Goal: Task Accomplishment & Management: Manage account settings

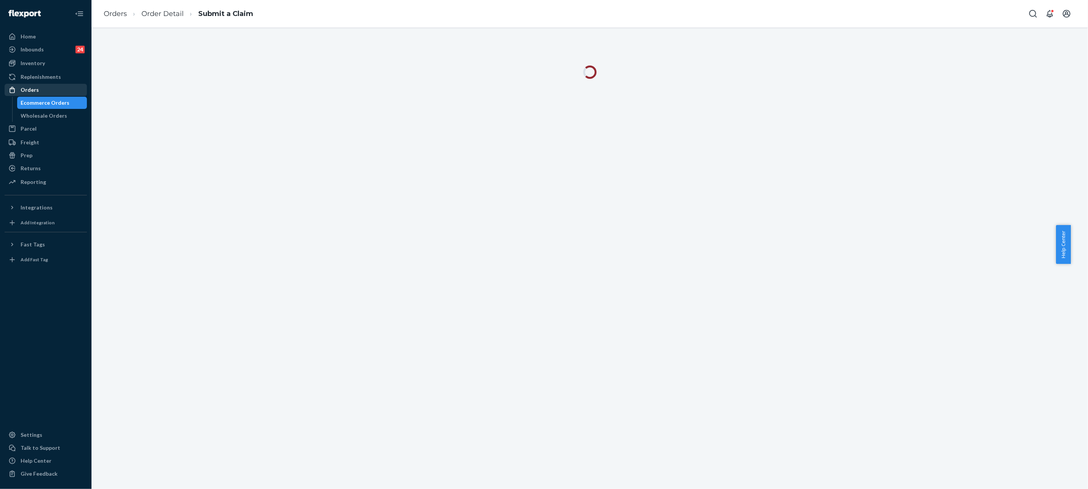
click at [54, 88] on div "Orders" at bounding box center [45, 90] width 81 height 11
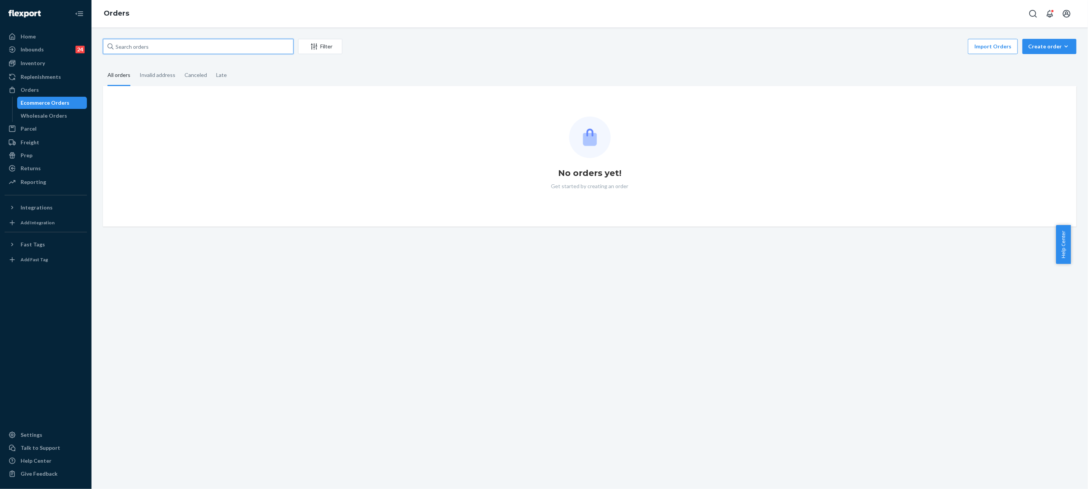
click at [188, 48] on input "text" at bounding box center [198, 46] width 191 height 15
paste input "255027169"
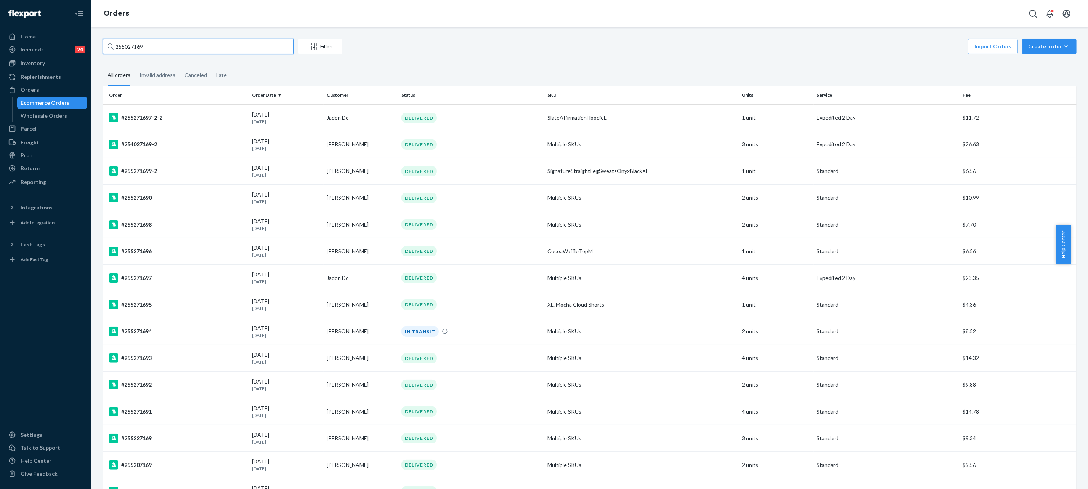
click at [205, 46] on input "255027169" at bounding box center [198, 46] width 191 height 15
paste input "288313"
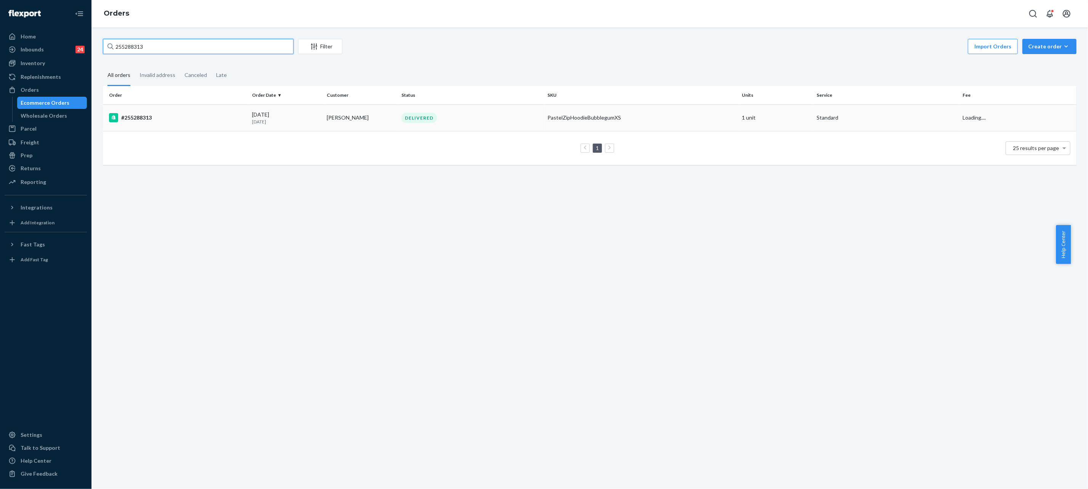
type input "255288313"
click at [564, 122] on td "PastelZipHoodieBubblegumXS" at bounding box center [641, 117] width 195 height 27
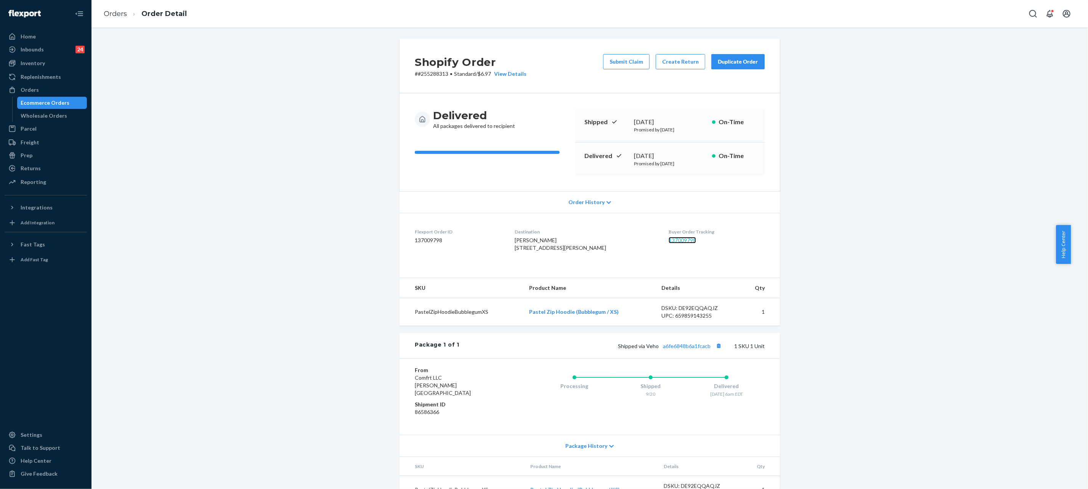
click at [668, 242] on link "137009798" at bounding box center [681, 240] width 27 height 6
click at [119, 20] on ol "Orders Order Detail" at bounding box center [145, 14] width 95 height 22
click at [121, 14] on link "Orders" at bounding box center [115, 14] width 23 height 8
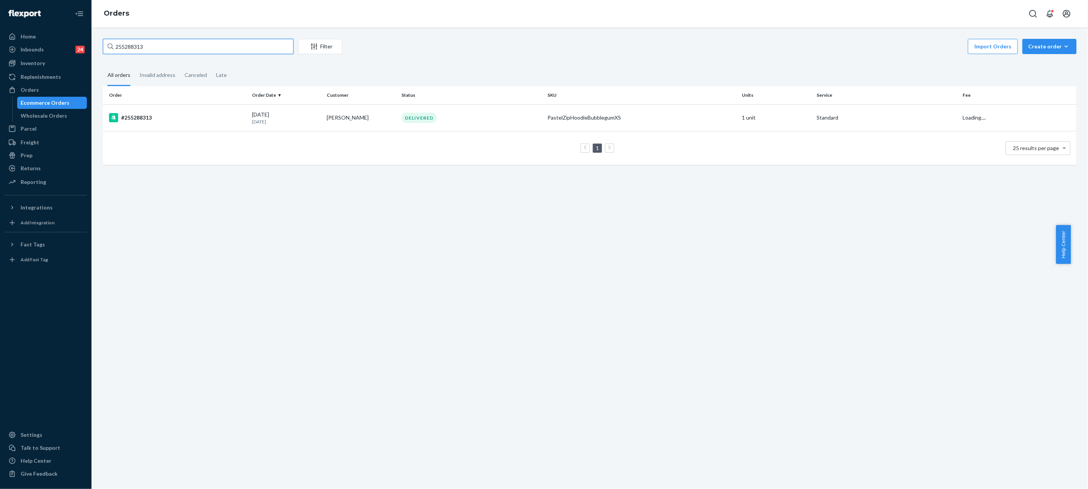
click at [261, 51] on input "255288313" at bounding box center [198, 46] width 191 height 15
paste input "42404"
type input "255242404"
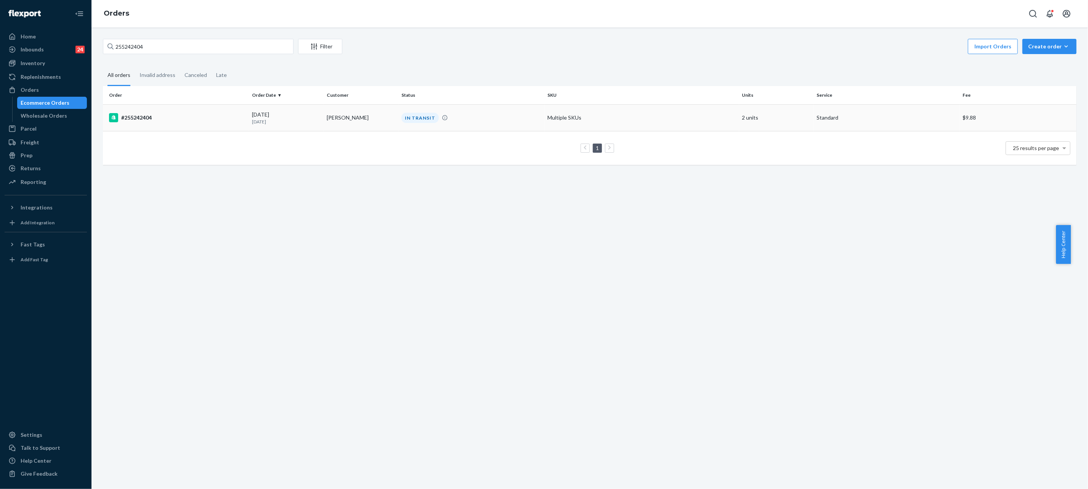
click at [388, 106] on td "[PERSON_NAME]" at bounding box center [361, 117] width 75 height 27
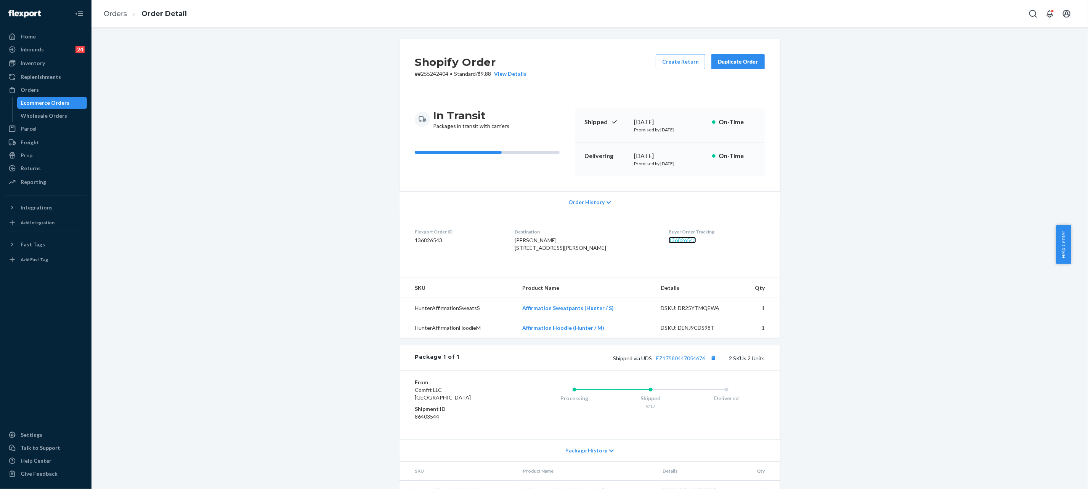
click at [668, 244] on link "136826543" at bounding box center [681, 240] width 27 height 6
click at [119, 17] on link "Orders" at bounding box center [115, 14] width 23 height 8
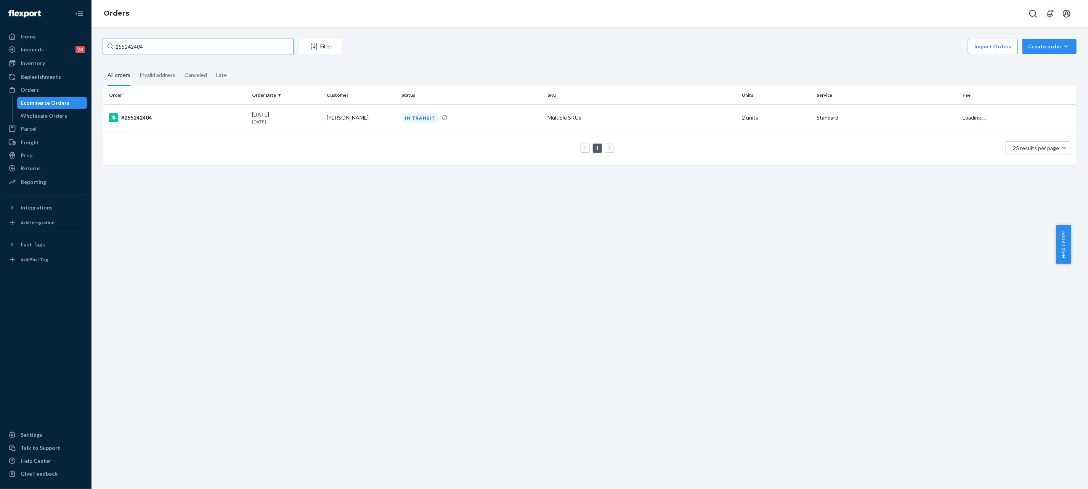
click at [211, 43] on input "255242404" at bounding box center [198, 46] width 191 height 15
paste input "93036"
type input "255293036"
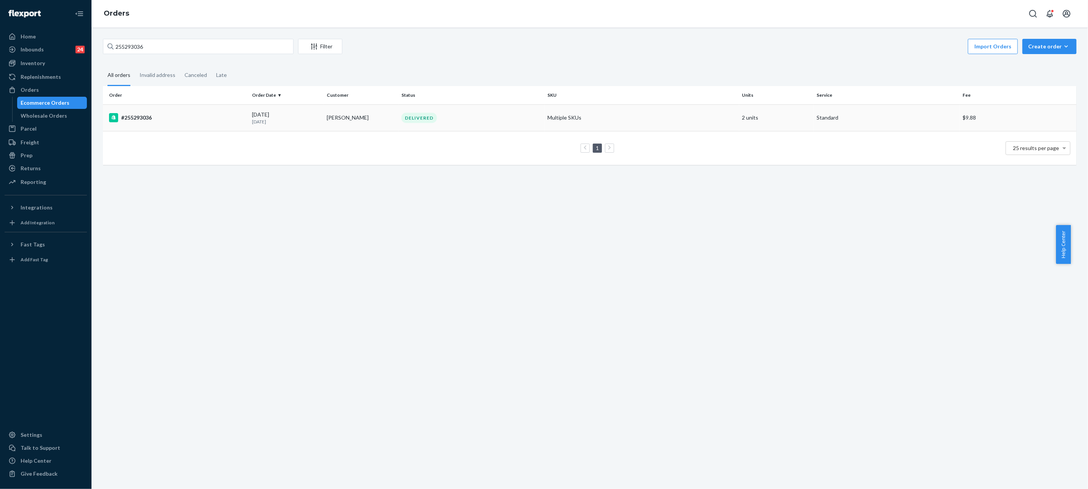
click at [193, 123] on td "#255293036" at bounding box center [176, 117] width 146 height 27
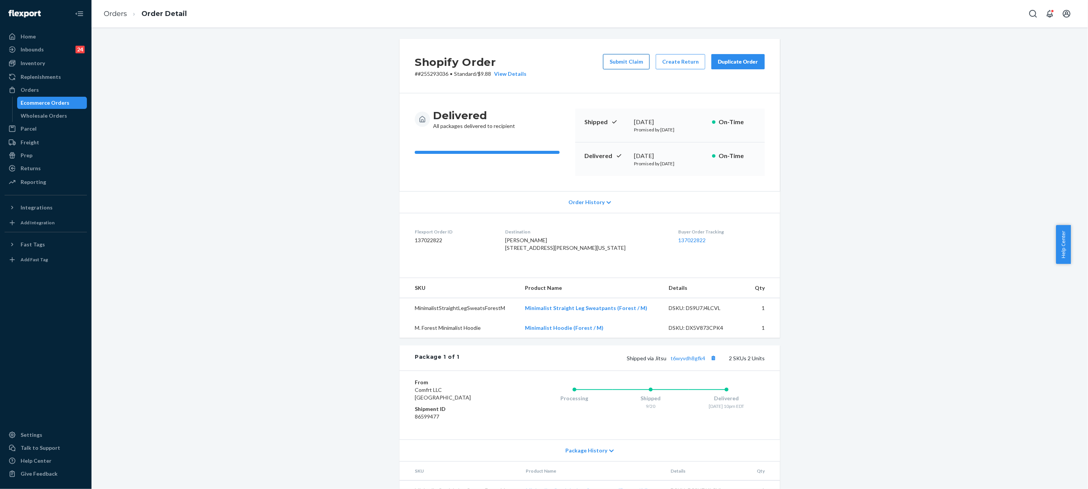
click at [630, 62] on button "Submit Claim" at bounding box center [626, 61] width 46 height 15
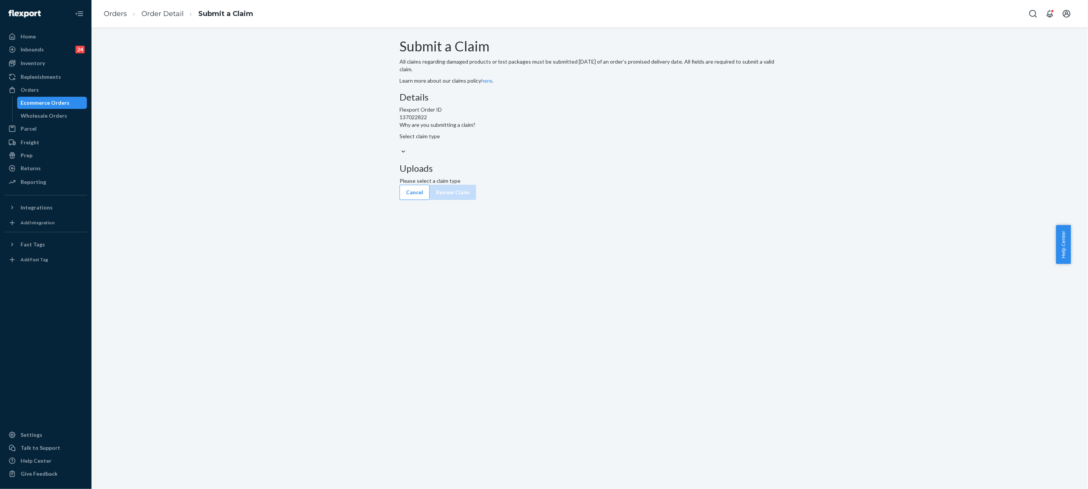
click at [526, 129] on span "Why are you submitting a claim?" at bounding box center [589, 125] width 380 height 8
click at [400, 148] on input "Why are you submitting a claim? Select claim type" at bounding box center [399, 144] width 1 height 8
click at [524, 171] on div "Select claim type" at bounding box center [589, 162] width 380 height 15
click at [400, 171] on input "Why are you submitting a claim? 0 results available. Select is focused ,type to…" at bounding box center [399, 167] width 1 height 8
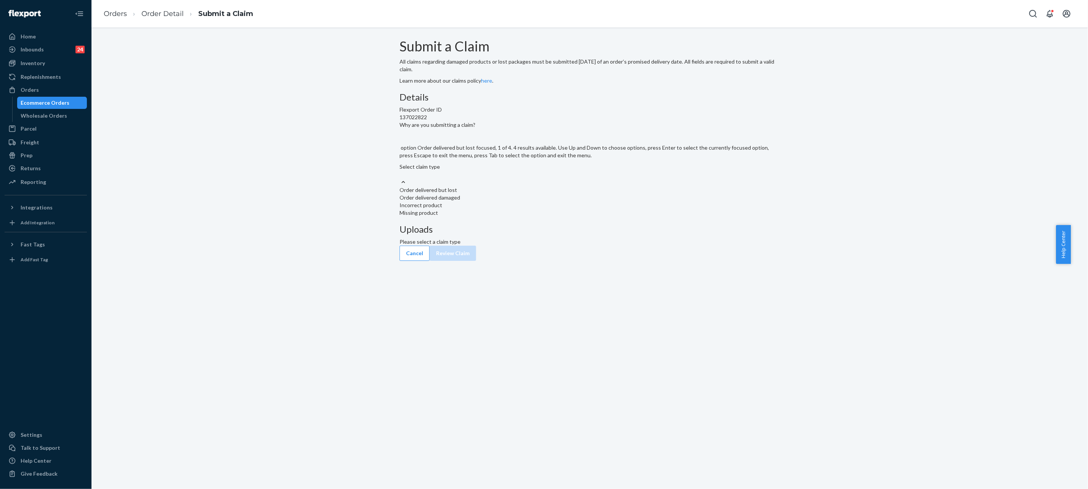
click at [526, 194] on div "Order delivered but lost" at bounding box center [589, 190] width 380 height 8
click at [400, 178] on input "Why are you submitting a claim? option Order delivered but lost focused, 1 of 4…" at bounding box center [399, 175] width 1 height 8
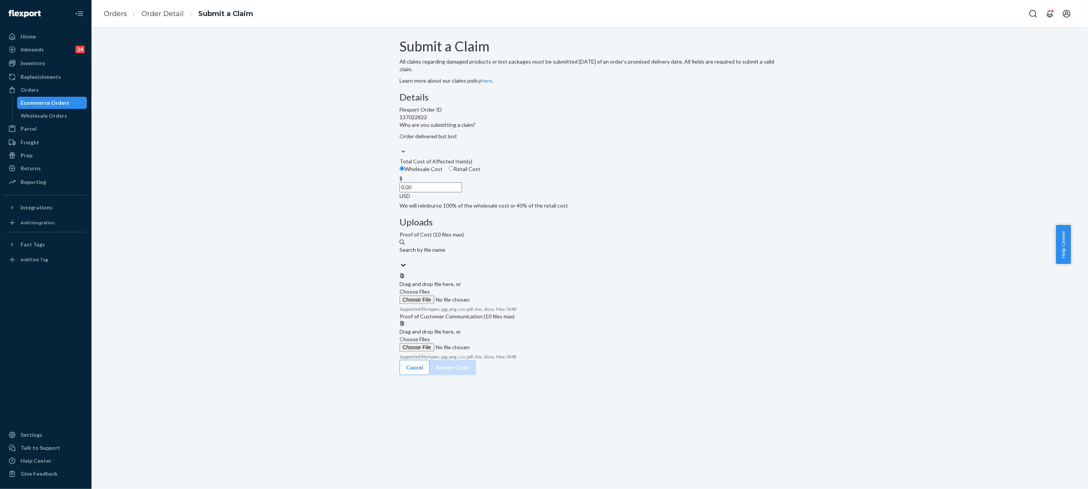
click at [462, 192] on input "0.00" at bounding box center [430, 188] width 62 height 10
paste input "79"
type input "79.00"
click at [503, 296] on input "Choose Files" at bounding box center [451, 300] width 104 height 8
click at [503, 317] on label "Choose Files" at bounding box center [451, 322] width 104 height 16
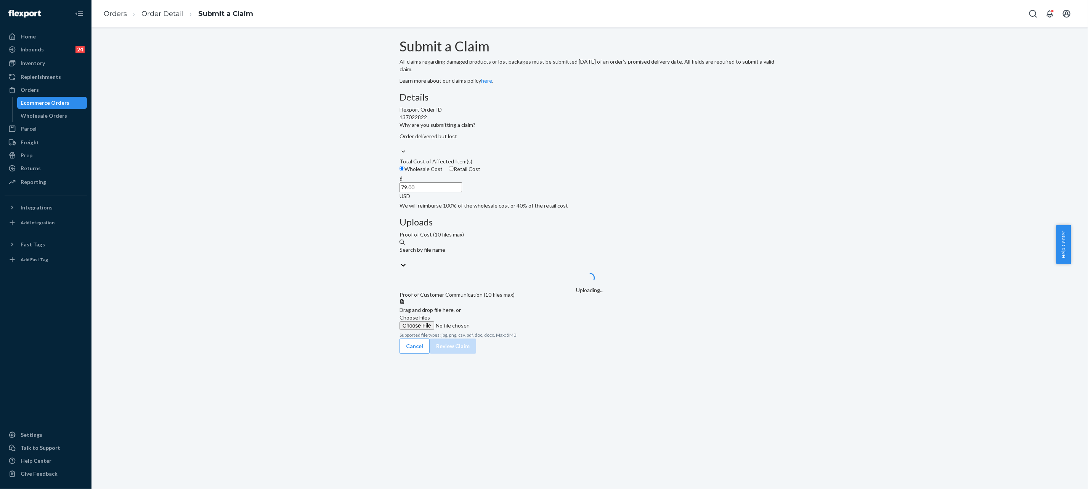
click at [503, 322] on input "Choose Files" at bounding box center [451, 326] width 104 height 8
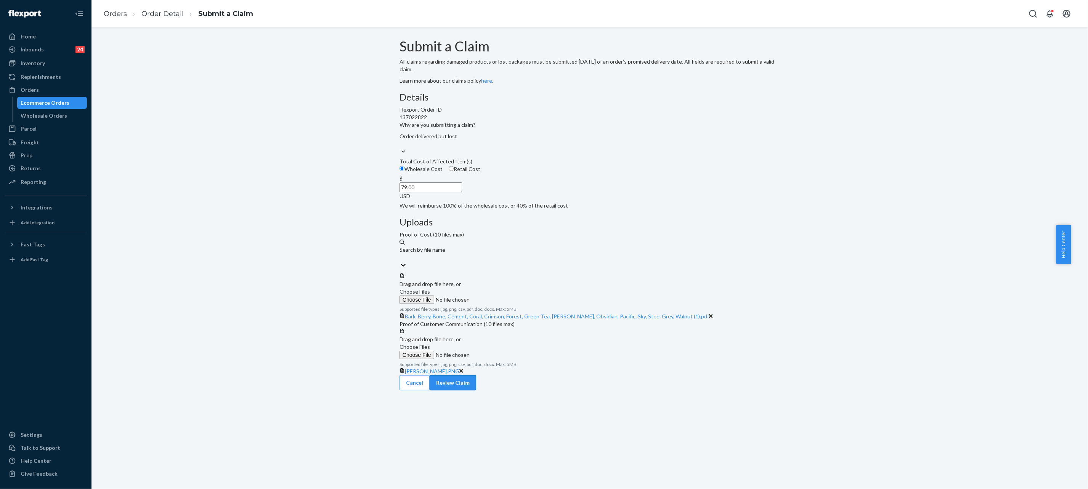
click at [476, 391] on button "Review Claim" at bounding box center [452, 382] width 46 height 15
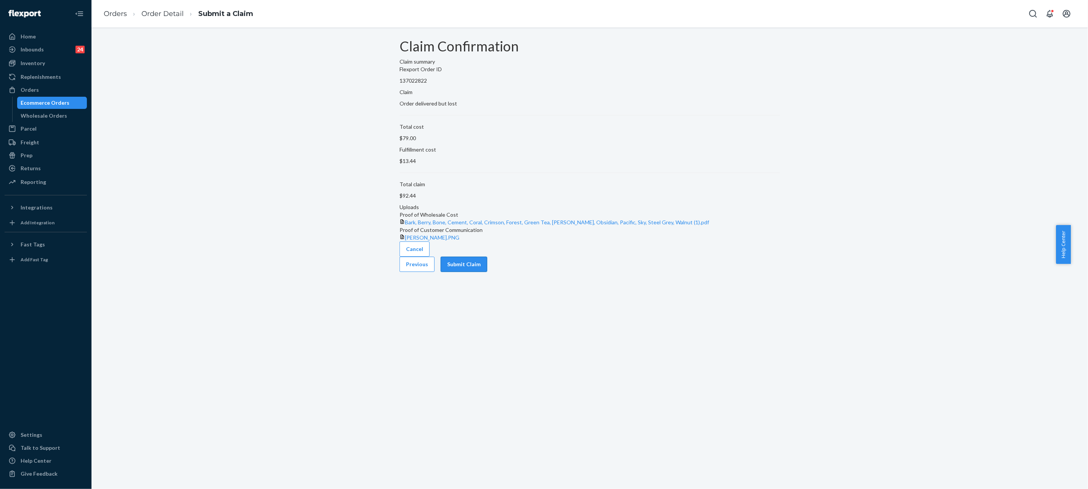
click at [487, 272] on button "Submit Claim" at bounding box center [464, 264] width 46 height 15
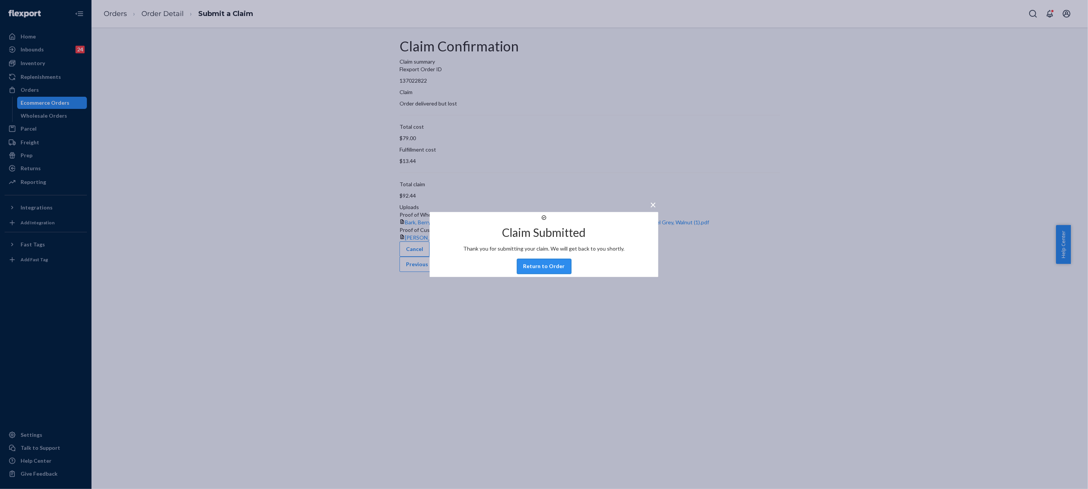
click at [540, 274] on button "Return to Order" at bounding box center [544, 266] width 54 height 15
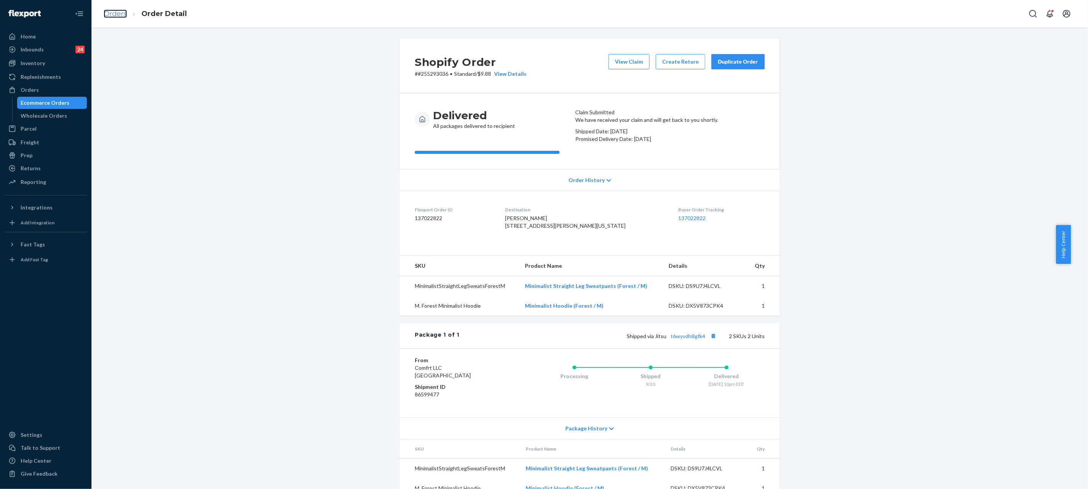
click at [107, 11] on link "Orders" at bounding box center [115, 14] width 23 height 8
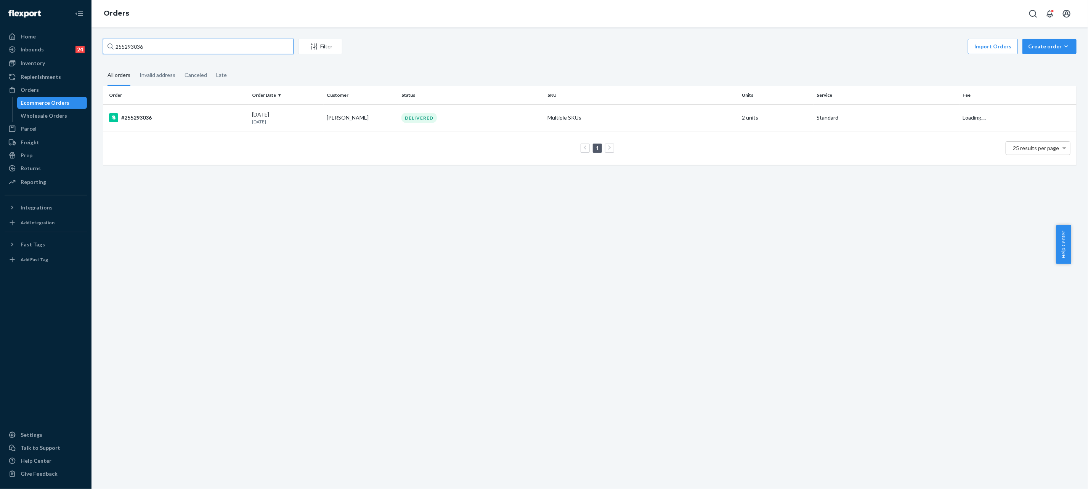
click at [181, 48] on input "255293036" at bounding box center [198, 46] width 191 height 15
paste input "4085912"
type input "254085912"
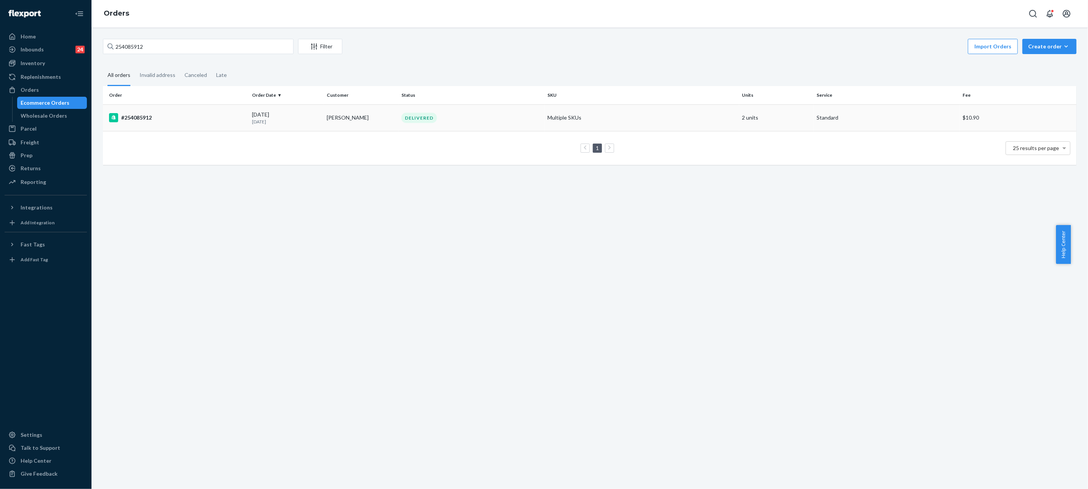
click at [444, 122] on div "DELIVERED" at bounding box center [471, 118] width 143 height 10
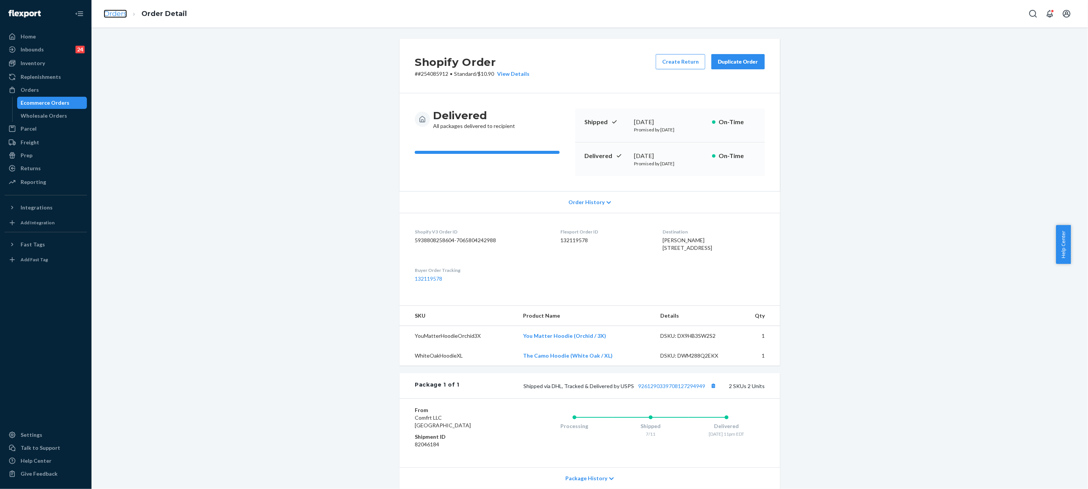
click at [122, 16] on link "Orders" at bounding box center [115, 14] width 23 height 8
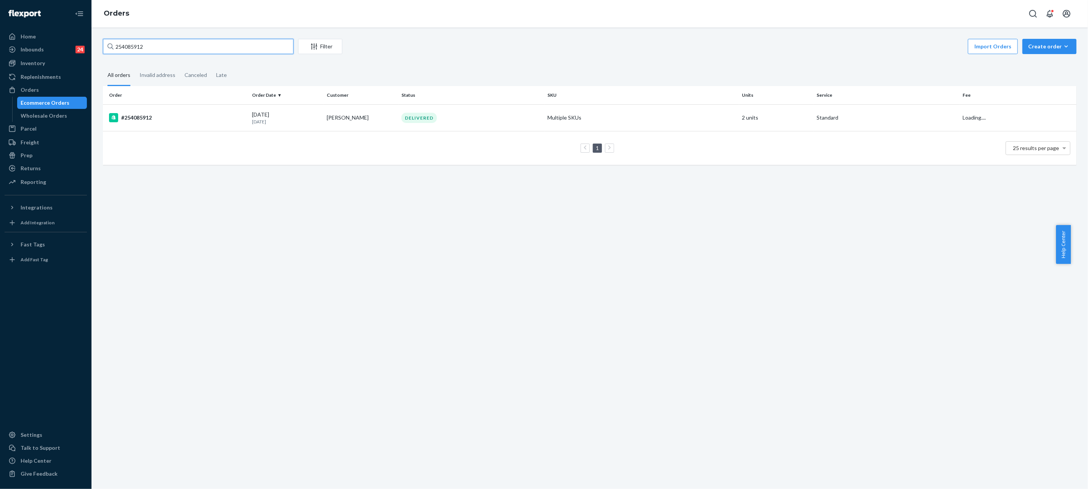
click at [270, 41] on input "254085912" at bounding box center [198, 46] width 191 height 15
paste input "#255349104"
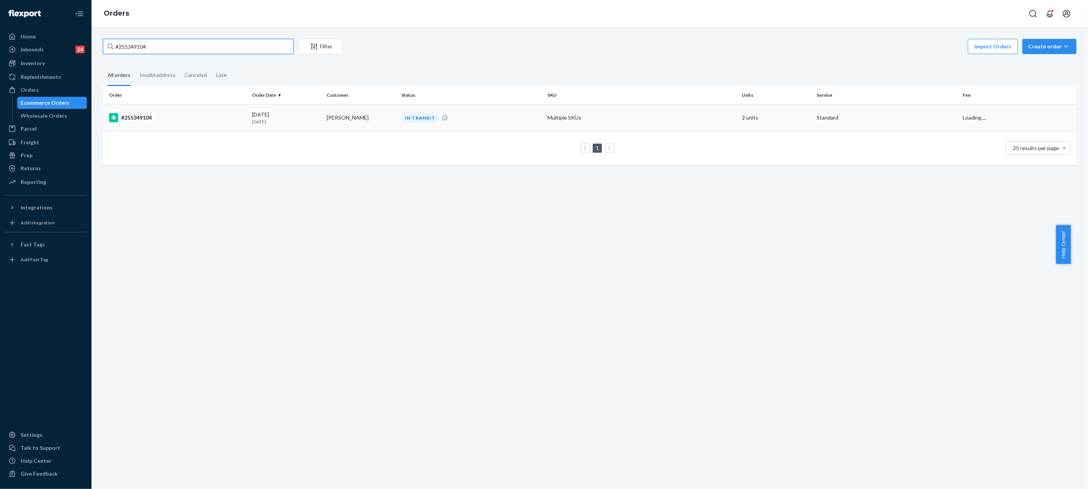
type input "#255349104"
click at [363, 120] on td "[PERSON_NAME]" at bounding box center [361, 117] width 75 height 27
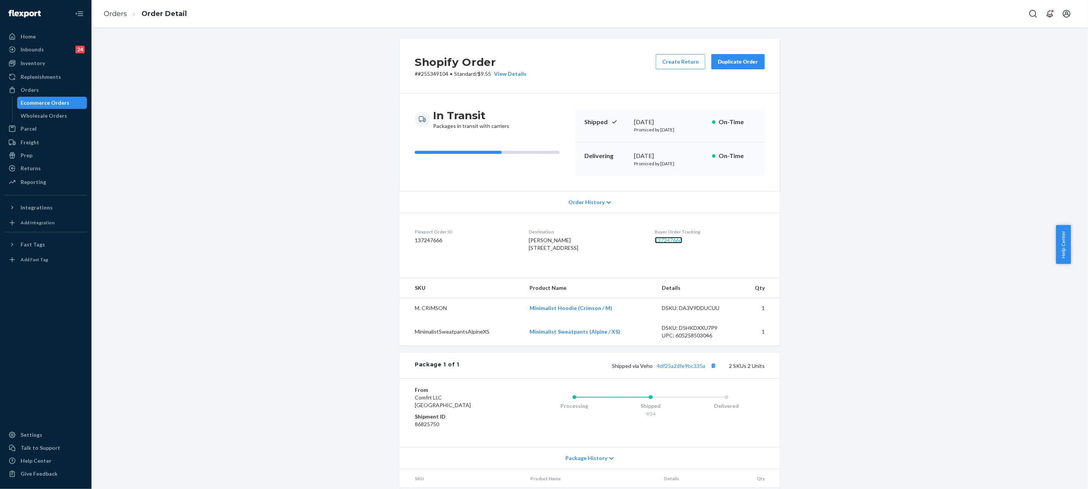
click at [668, 238] on link "137247666" at bounding box center [668, 240] width 27 height 6
click at [111, 17] on link "Orders" at bounding box center [115, 14] width 23 height 8
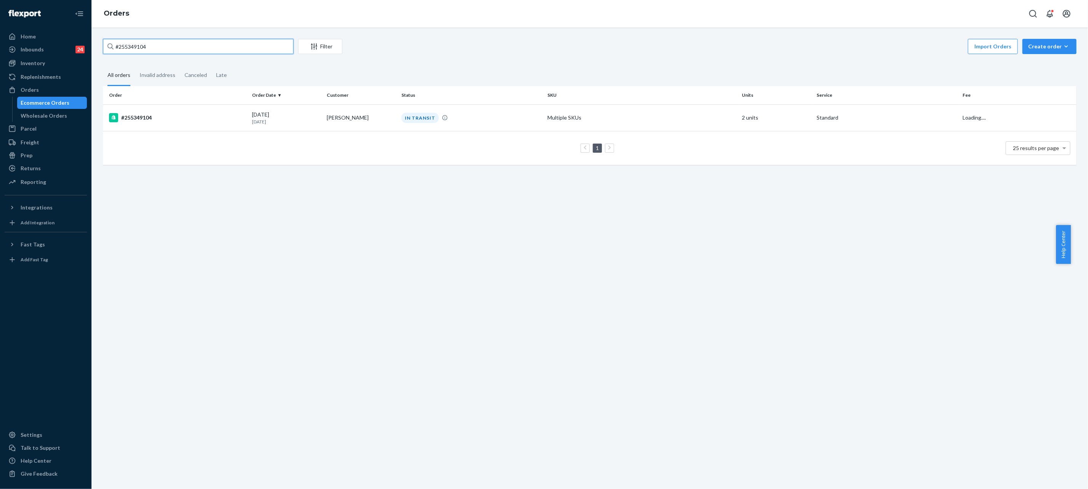
click at [208, 48] on input "#255349104" at bounding box center [198, 46] width 191 height 15
paste input "4772068"
type input "#254772068"
click at [422, 120] on div "DELIVERED" at bounding box center [418, 118] width 35 height 10
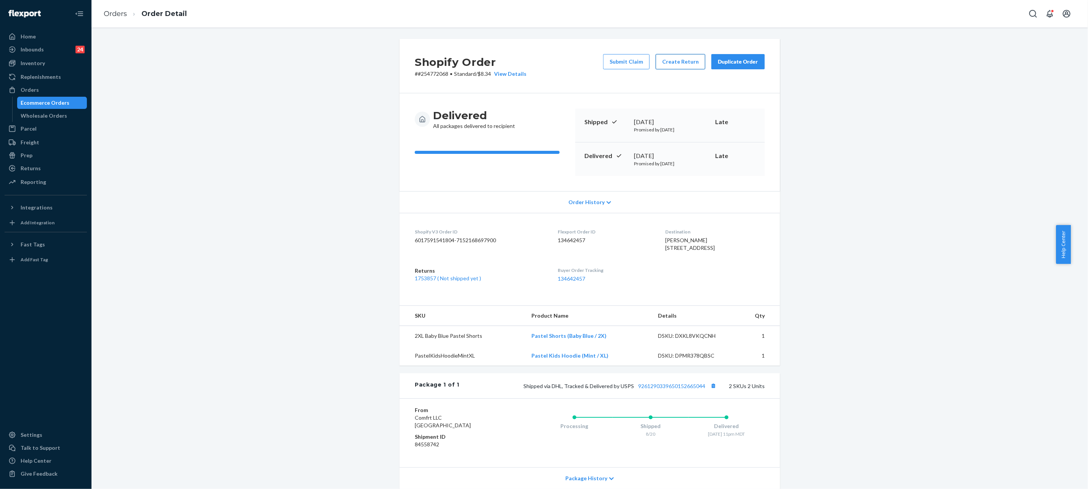
click at [664, 67] on button "Create Return" at bounding box center [680, 61] width 50 height 15
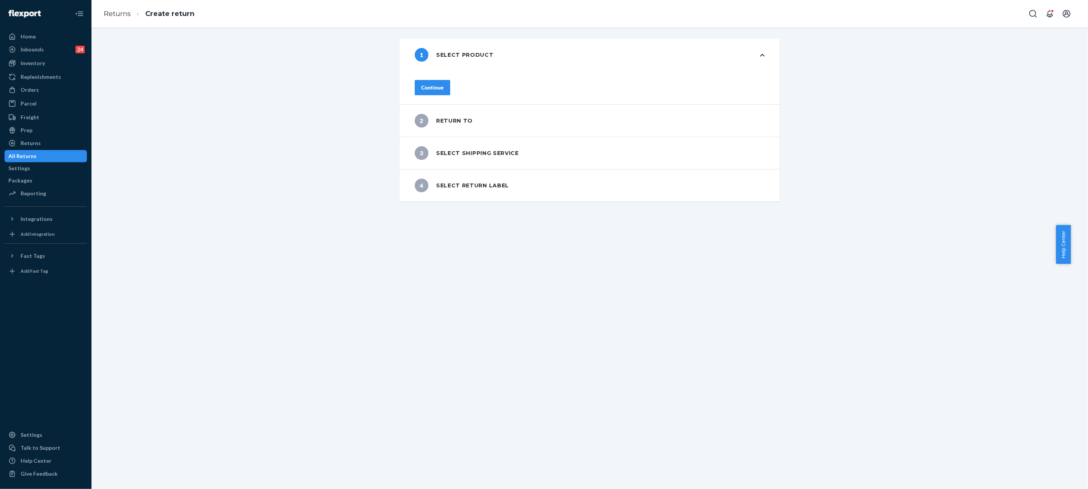
click at [437, 84] on div "Continue" at bounding box center [432, 88] width 22 height 8
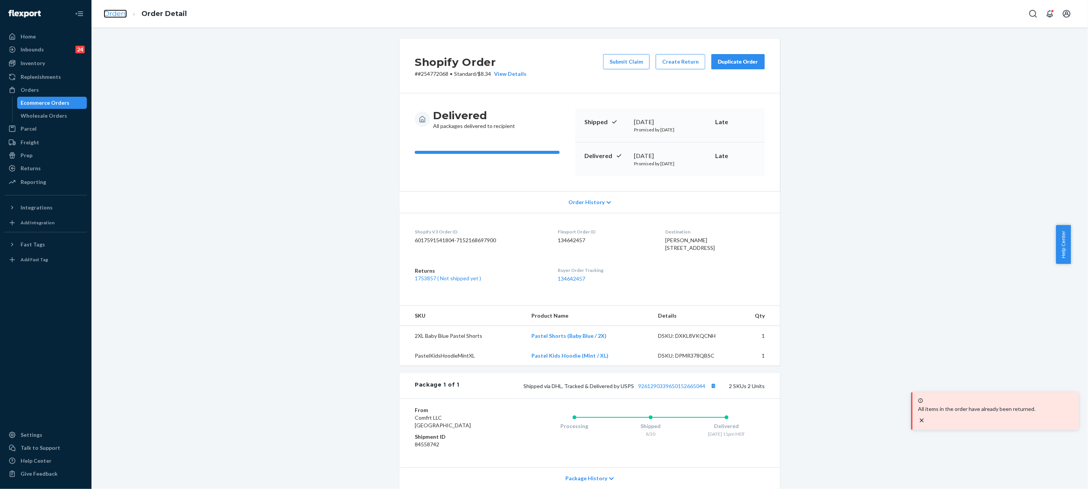
click at [111, 12] on link "Orders" at bounding box center [115, 14] width 23 height 8
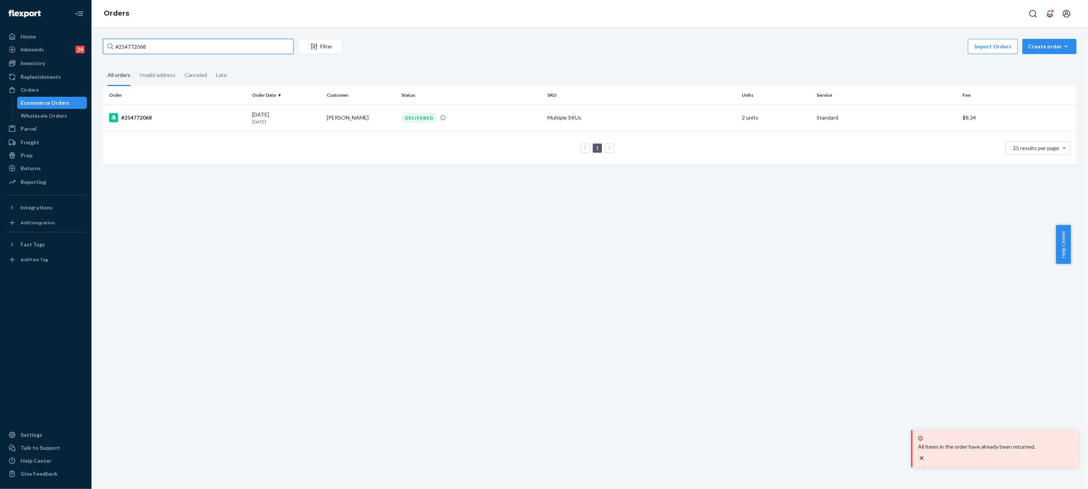
click at [189, 42] on input "#254772068" at bounding box center [198, 46] width 191 height 15
paste input "2310385"
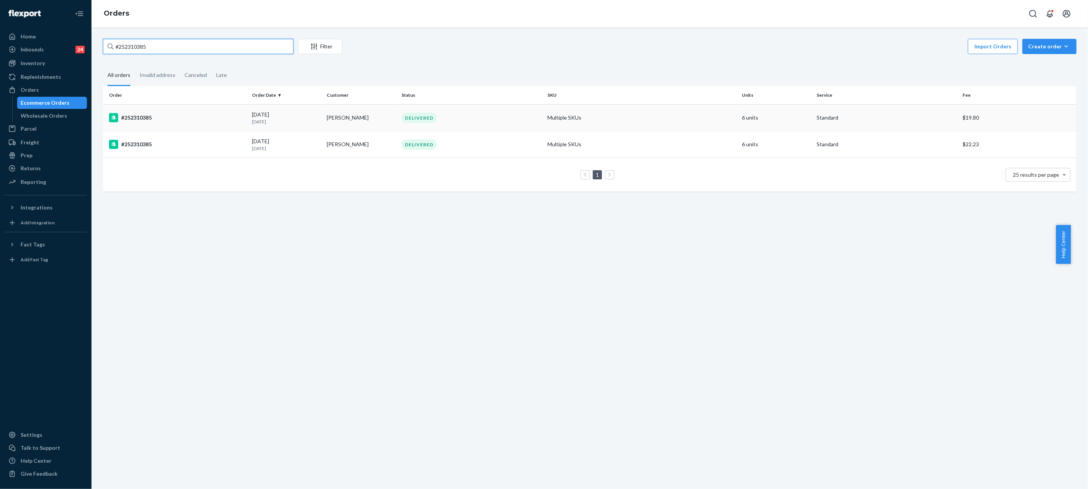
type input "#252310385"
click at [337, 119] on td "[PERSON_NAME]" at bounding box center [361, 117] width 75 height 27
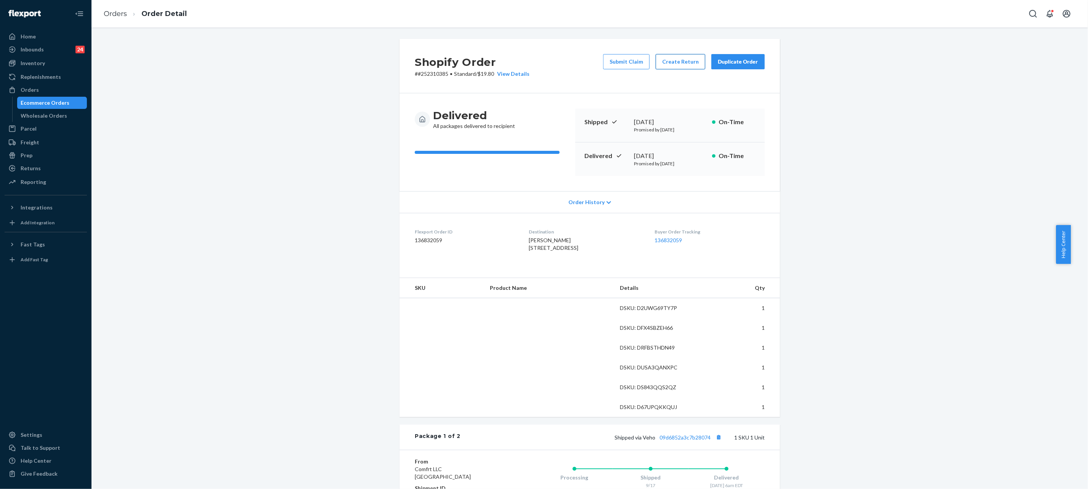
click at [683, 61] on button "Create Return" at bounding box center [680, 61] width 50 height 15
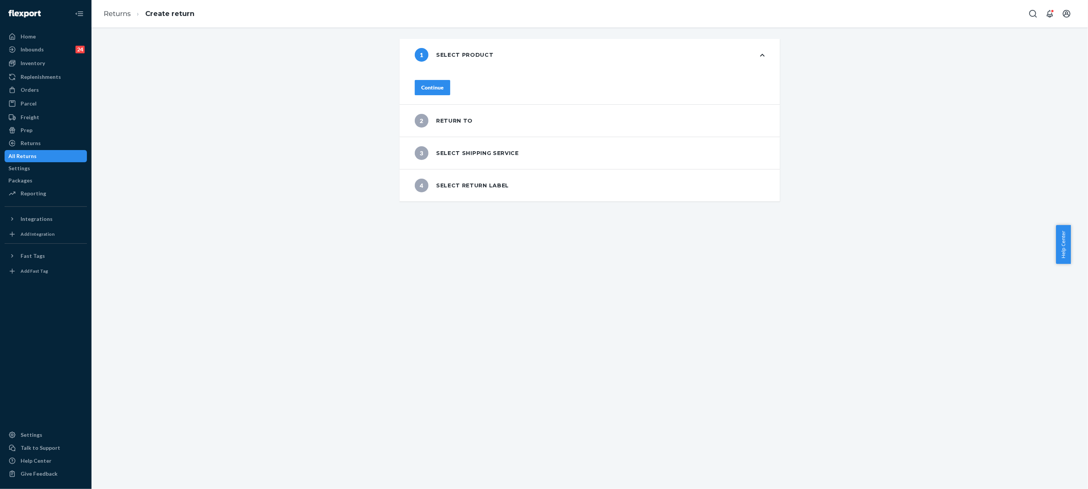
click at [447, 83] on div "Continue" at bounding box center [589, 88] width 380 height 34
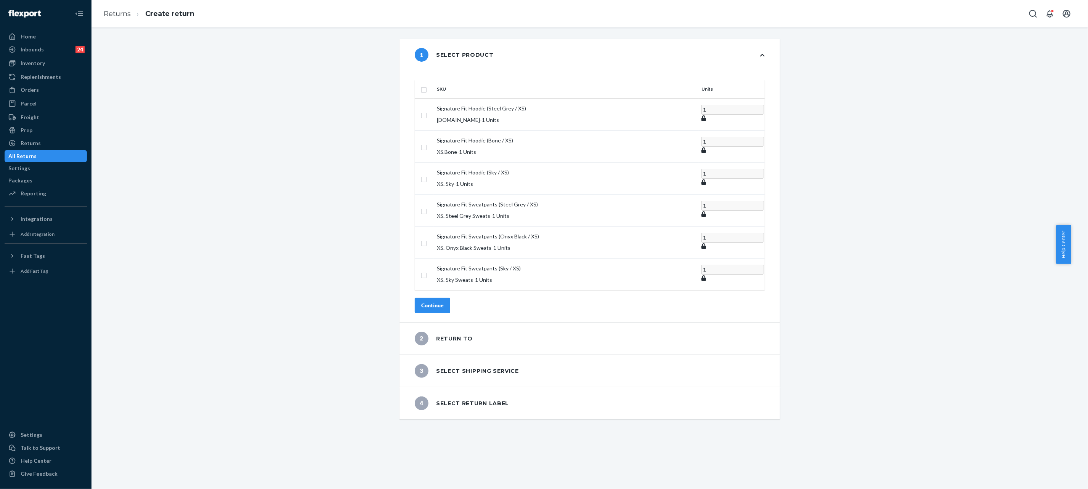
click at [427, 85] on input "checkbox" at bounding box center [424, 89] width 6 height 8
checkbox input "true"
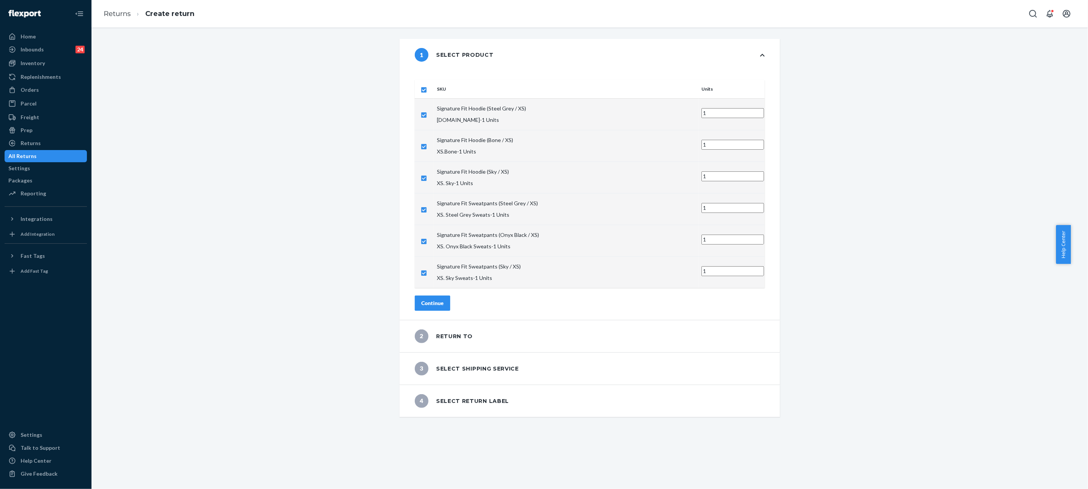
click at [444, 300] on div "Continue" at bounding box center [432, 304] width 22 height 8
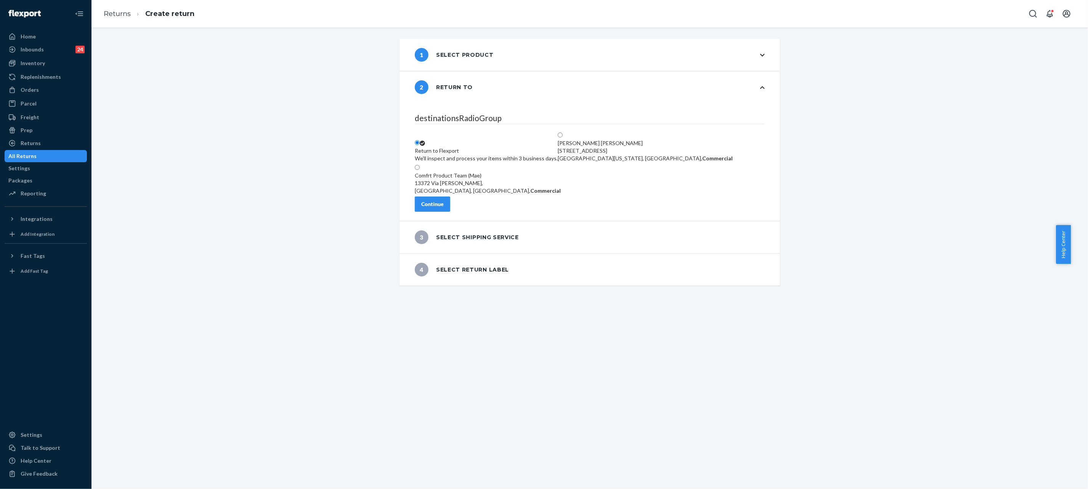
click at [439, 204] on button "Continue" at bounding box center [432, 204] width 35 height 15
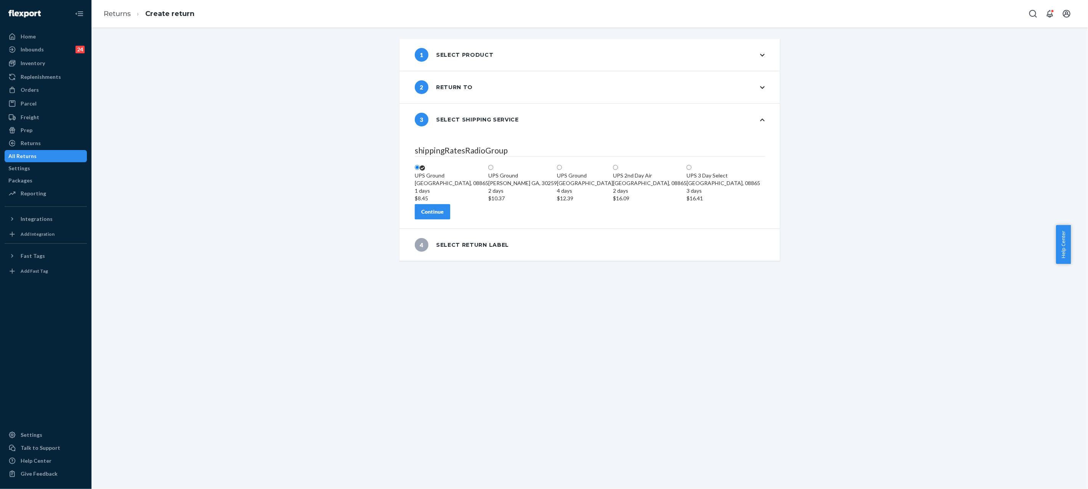
click at [444, 216] on div "Continue" at bounding box center [432, 212] width 22 height 8
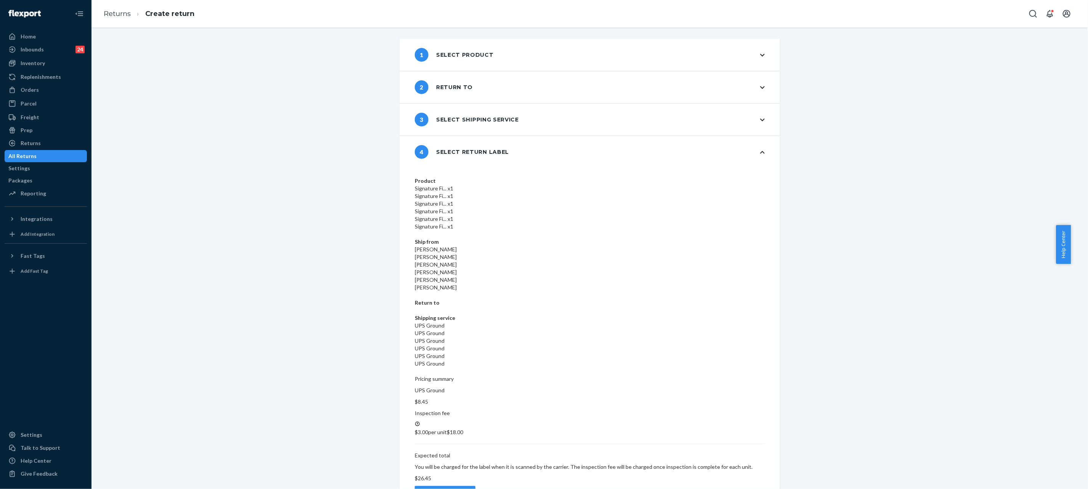
click at [469, 489] on div "Create return label" at bounding box center [445, 494] width 48 height 8
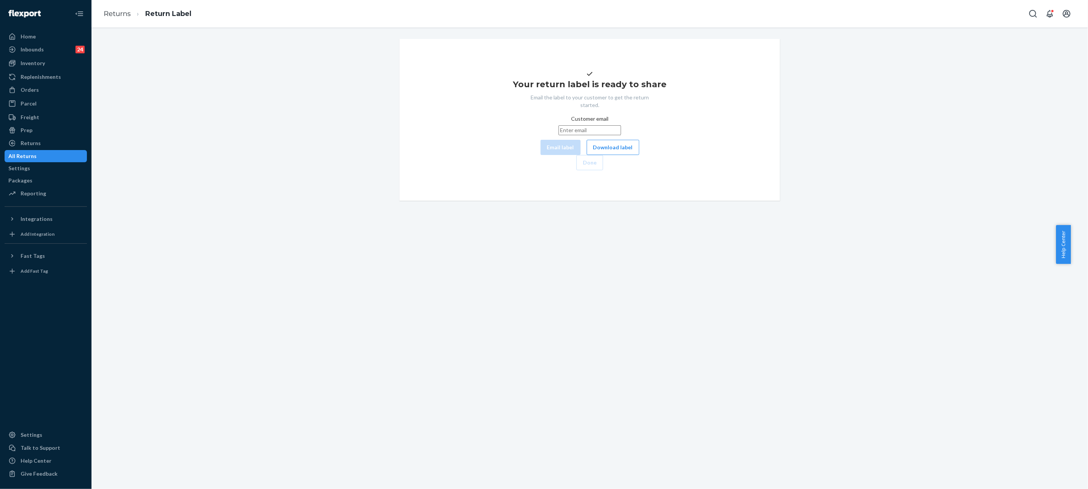
click at [609, 135] on input "Customer email" at bounding box center [589, 130] width 62 height 10
paste input "[EMAIL_ADDRESS][DOMAIN_NAME]"
type input "[EMAIL_ADDRESS][DOMAIN_NAME]"
click at [540, 155] on button "Email label" at bounding box center [560, 147] width 40 height 15
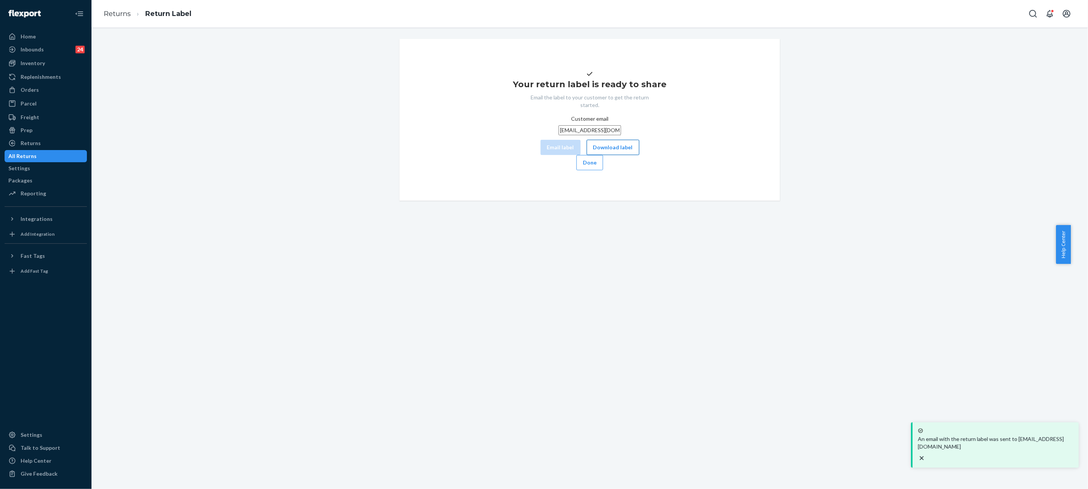
click at [586, 155] on button "Download label" at bounding box center [612, 147] width 53 height 15
